Goal: Check status: Check status

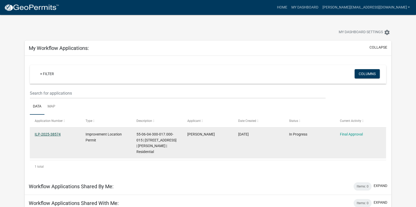
click at [50, 134] on link "ILP-2025-38574" at bounding box center [48, 134] width 26 height 4
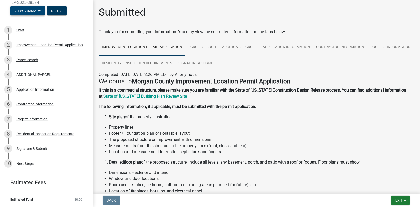
click at [31, 10] on button "View Summary" at bounding box center [27, 10] width 35 height 9
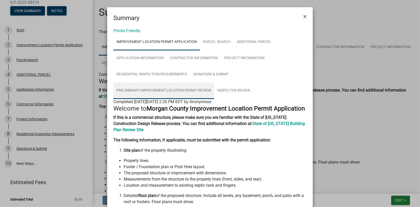
click at [185, 90] on link "Preliminary Improvement Location Permit Review" at bounding box center [163, 90] width 101 height 16
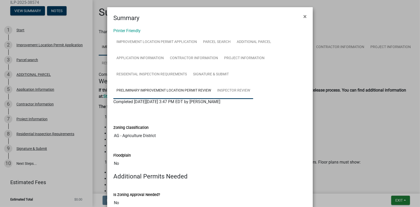
click at [238, 89] on link "Inspector Review" at bounding box center [233, 90] width 39 height 16
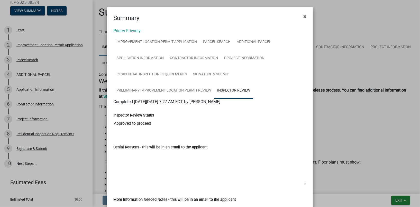
click at [304, 17] on span "×" at bounding box center [304, 16] width 3 height 7
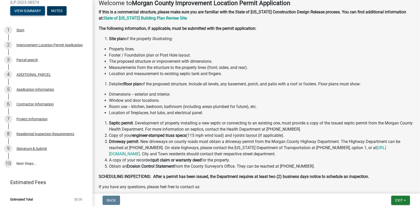
scroll to position [146, 0]
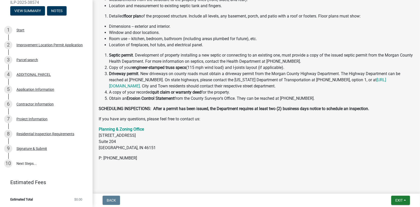
click at [114, 195] on nav "Back Exit Save Save & Exit" at bounding box center [255, 199] width 327 height 13
click at [400, 202] on span "Exit" at bounding box center [398, 200] width 7 height 4
click at [393, 187] on button "Save & Exit" at bounding box center [389, 187] width 41 height 12
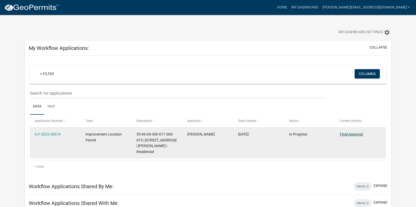
click at [356, 133] on link "Final Approval" at bounding box center [351, 134] width 23 height 4
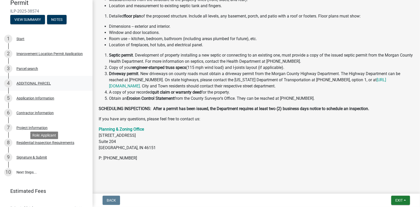
scroll to position [66, 0]
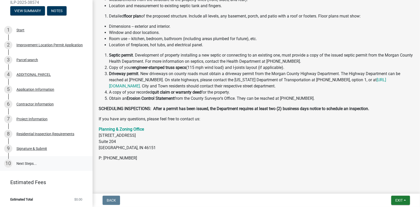
click at [19, 165] on link "10 Next Steps..." at bounding box center [46, 163] width 92 height 15
click at [21, 162] on link "10 Next Steps..." at bounding box center [46, 163] width 92 height 15
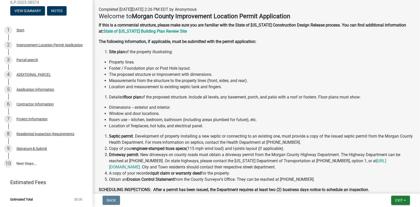
scroll to position [17, 0]
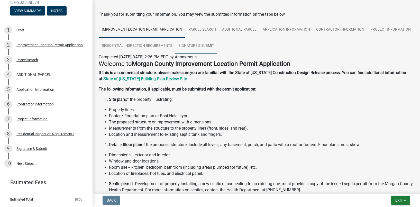
click at [217, 46] on link "Signature & Submit" at bounding box center [196, 46] width 42 height 16
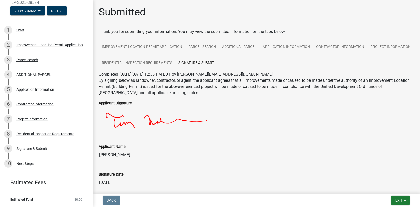
scroll to position [0, 0]
click at [54, 6] on button "Notes" at bounding box center [57, 10] width 20 height 9
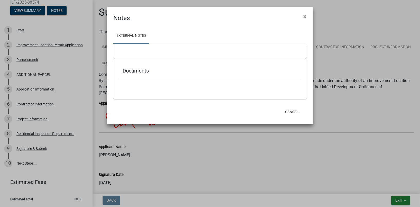
scroll to position [36, 0]
click at [305, 15] on span "×" at bounding box center [304, 16] width 3 height 7
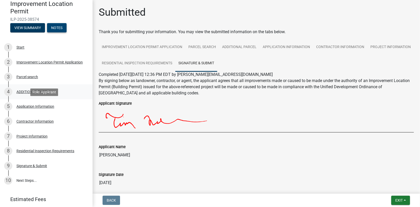
scroll to position [0, 0]
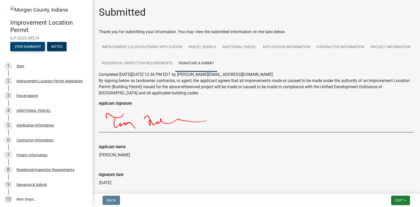
click at [22, 44] on button "View Summary" at bounding box center [27, 46] width 35 height 9
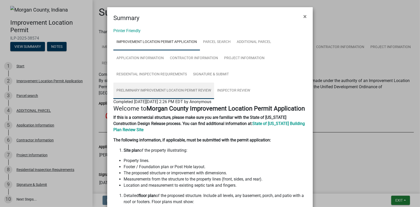
click at [180, 91] on link "Preliminary Improvement Location Permit Review" at bounding box center [163, 90] width 101 height 16
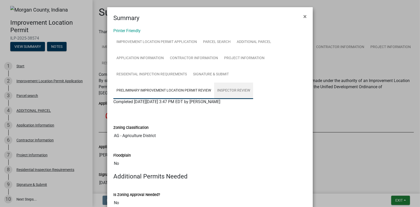
click at [238, 88] on link "Inspector Review" at bounding box center [233, 90] width 39 height 16
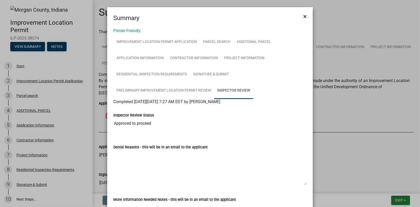
click at [303, 17] on span "×" at bounding box center [304, 16] width 3 height 7
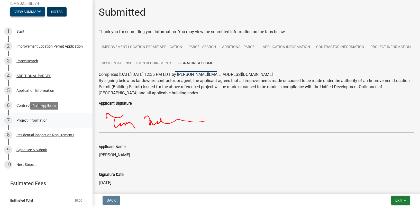
scroll to position [36, 0]
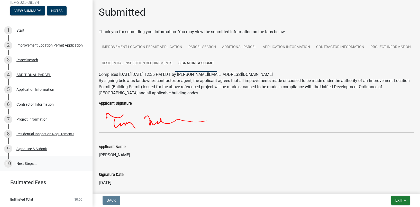
click at [34, 165] on link "10 Next Steps..." at bounding box center [46, 163] width 92 height 15
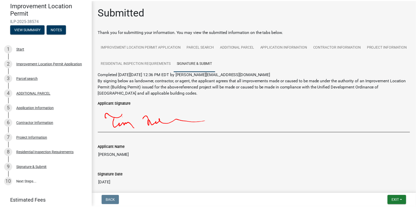
scroll to position [0, 0]
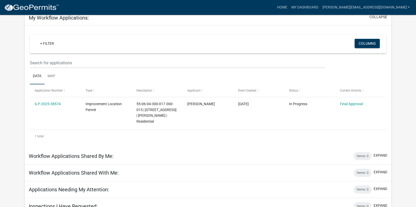
scroll to position [38, 0]
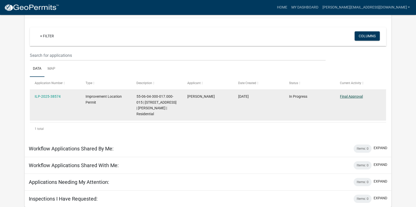
click at [352, 95] on link "Final Approval" at bounding box center [351, 96] width 23 height 4
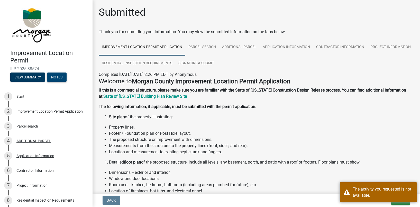
click at [55, 77] on button "Notes" at bounding box center [57, 76] width 20 height 9
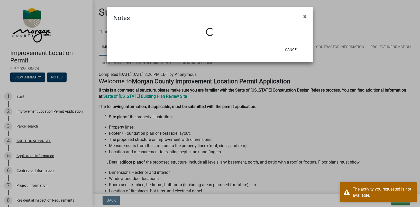
click at [306, 16] on button "×" at bounding box center [305, 16] width 12 height 14
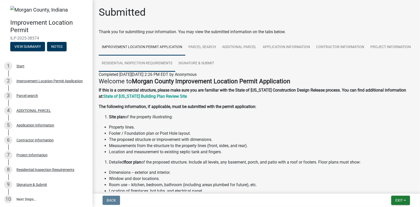
click at [175, 65] on link "Residential Inspection Requirements" at bounding box center [137, 63] width 77 height 16
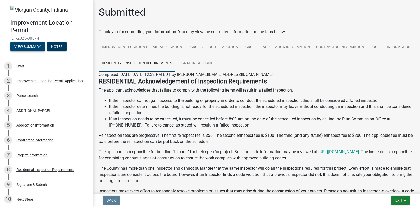
click at [29, 43] on button "View Summary" at bounding box center [27, 46] width 35 height 9
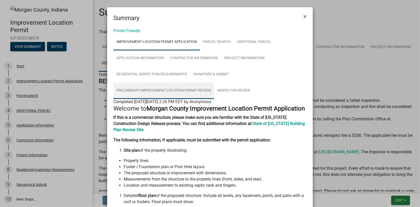
click at [189, 90] on link "Preliminary Improvement Location Permit Review" at bounding box center [163, 90] width 101 height 16
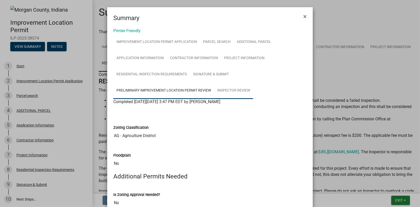
click at [226, 90] on link "Inspector Review" at bounding box center [233, 90] width 39 height 16
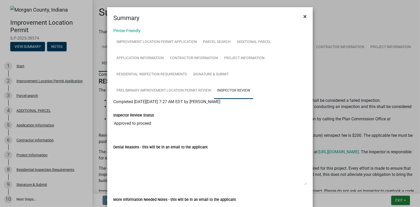
click at [299, 17] on button "×" at bounding box center [305, 16] width 12 height 14
